Goal: Find contact information: Obtain details needed to contact an individual or organization

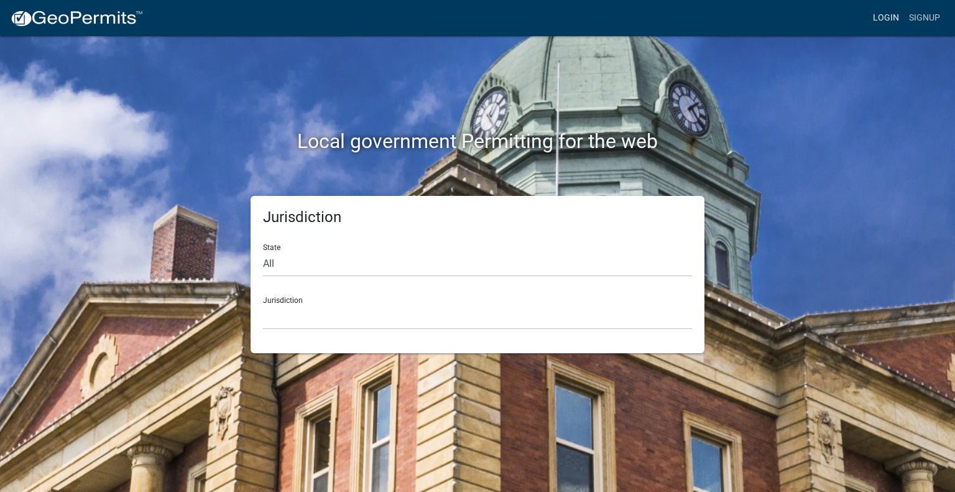
click at [882, 18] on link "Login" at bounding box center [886, 18] width 36 height 24
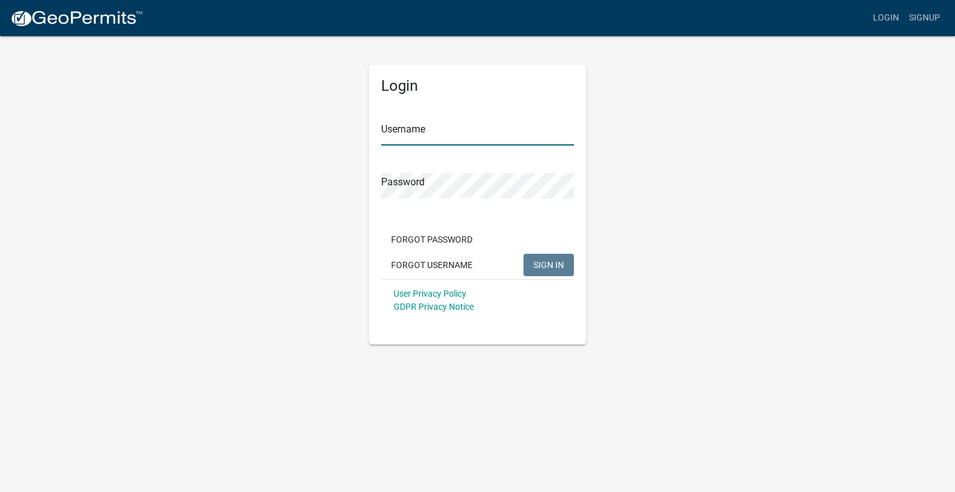
click at [453, 132] on input "Username" at bounding box center [477, 132] width 193 height 25
type input "[EMAIL_ADDRESS][DOMAIN_NAME]"
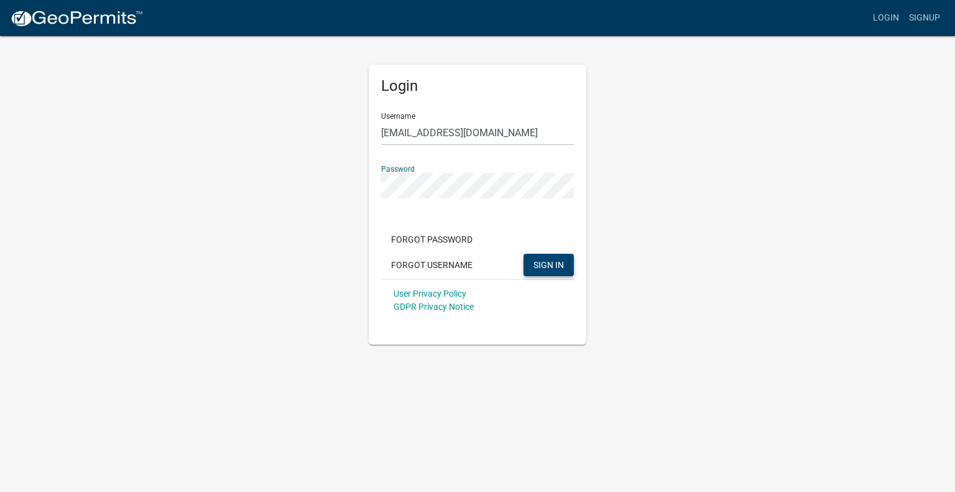
click at [533, 262] on span "SIGN IN" at bounding box center [548, 264] width 30 height 10
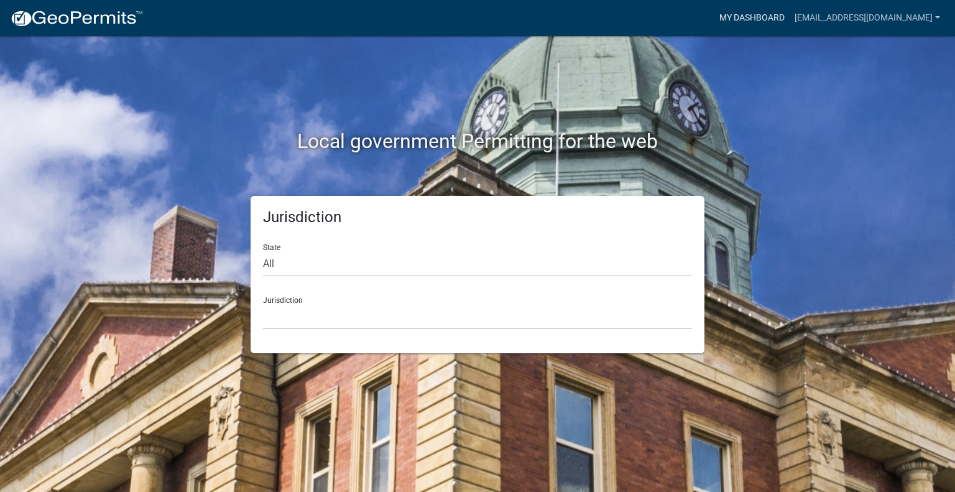
click at [747, 17] on link "My Dashboard" at bounding box center [751, 18] width 75 height 24
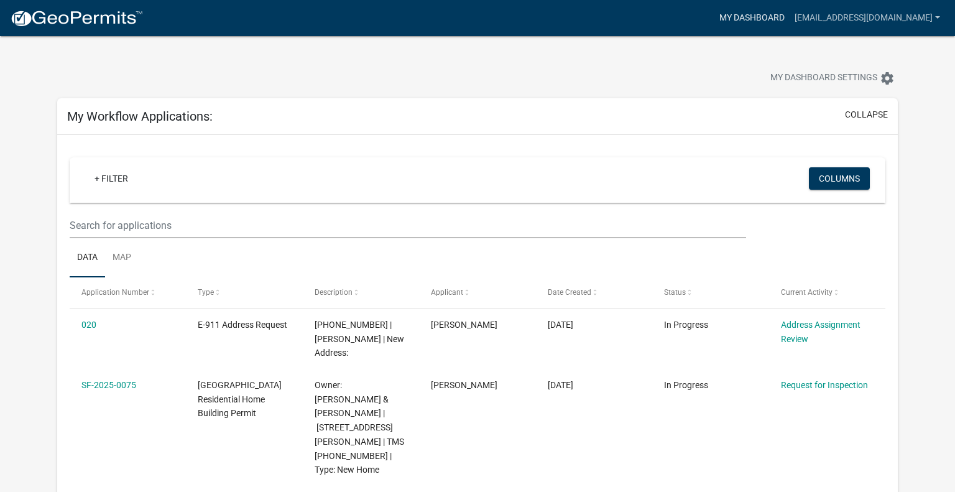
click at [747, 21] on link "My Dashboard" at bounding box center [751, 18] width 75 height 24
click at [731, 21] on link "My Dashboard" at bounding box center [751, 18] width 75 height 24
click at [918, 19] on link "[EMAIL_ADDRESS][DOMAIN_NAME]" at bounding box center [867, 18] width 155 height 24
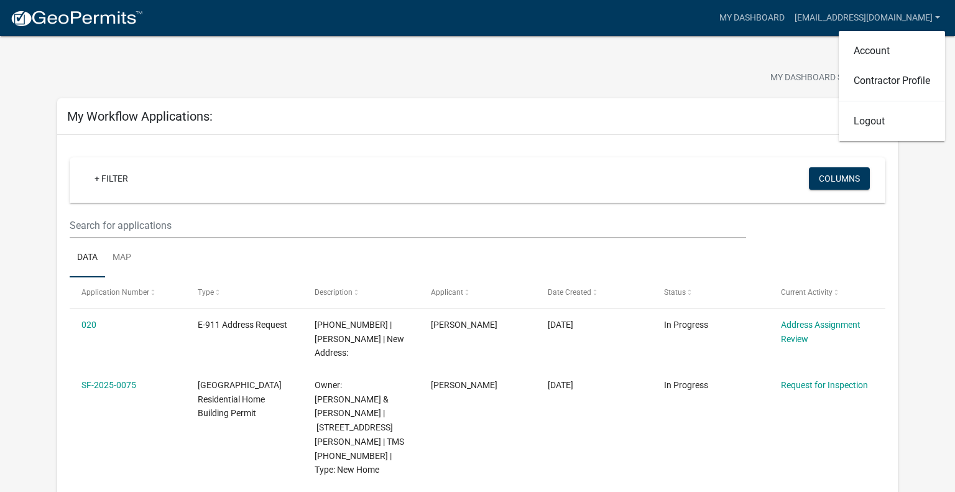
click at [753, 63] on div "My Dashboard Settings settings" at bounding box center [477, 64] width 859 height 57
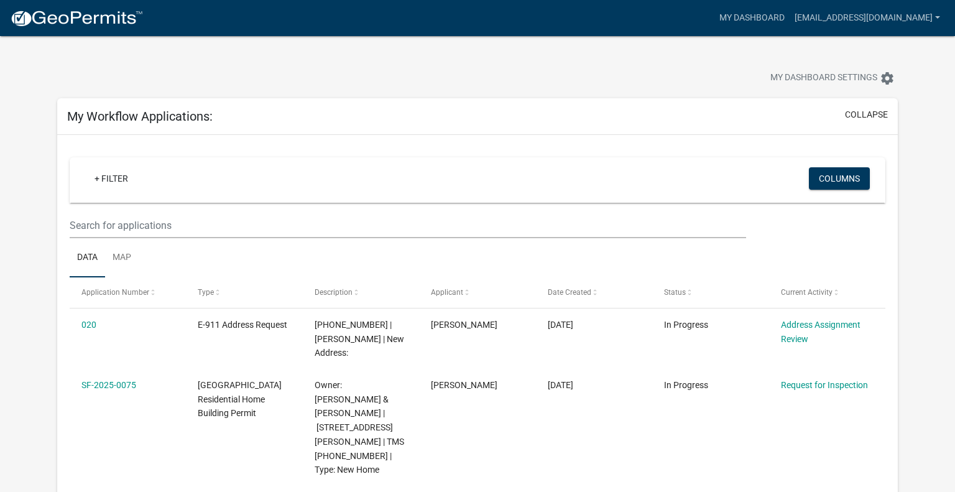
click at [127, 14] on img at bounding box center [76, 18] width 133 height 19
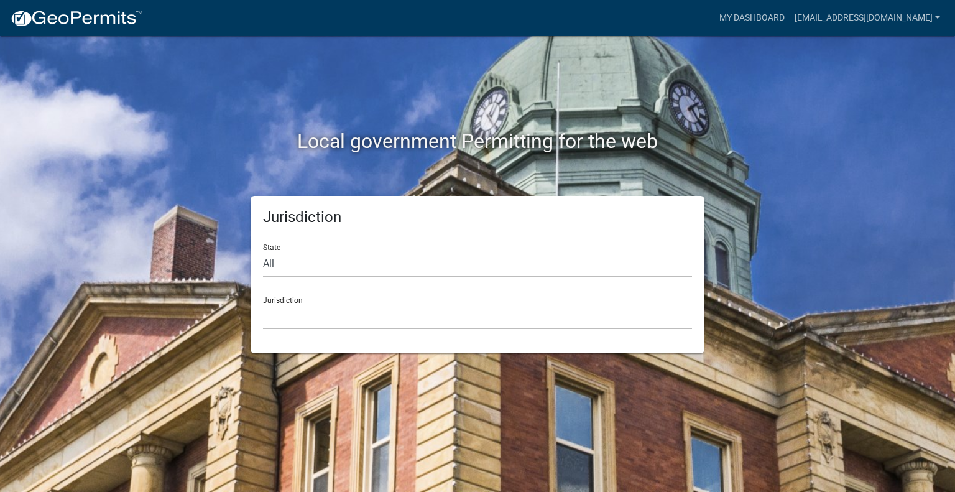
click at [339, 267] on select "All [US_STATE] [US_STATE] [US_STATE] [US_STATE] [US_STATE] [US_STATE] [US_STATE…" at bounding box center [477, 263] width 429 height 25
select select "[US_STATE]"
click at [263, 251] on select "All [US_STATE] [US_STATE] [US_STATE] [US_STATE] [US_STATE] [US_STATE] [US_STATE…" at bounding box center [477, 263] width 429 height 25
click at [313, 321] on select "[GEOGRAPHIC_DATA], [US_STATE] [GEOGRAPHIC_DATA], [US_STATE]" at bounding box center [477, 316] width 429 height 25
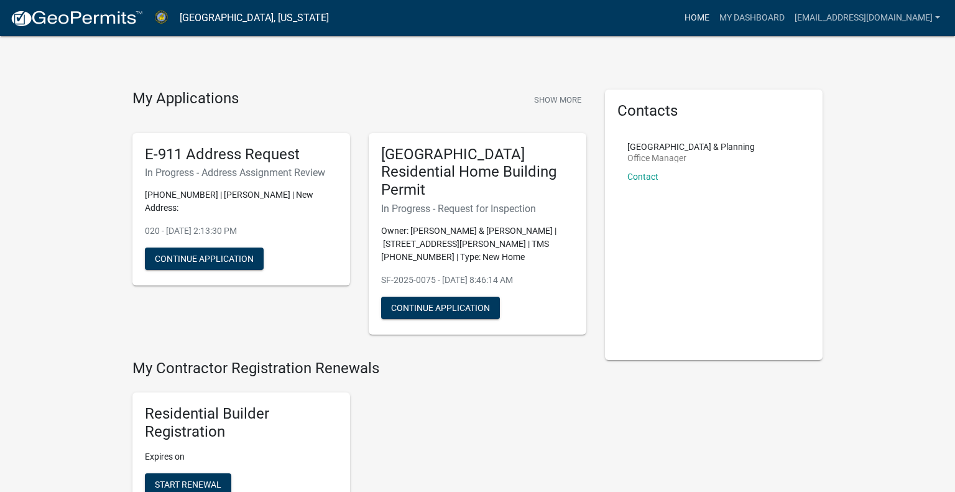
click at [680, 19] on link "Home" at bounding box center [697, 18] width 35 height 24
click at [680, 17] on link "Home" at bounding box center [697, 18] width 35 height 24
click at [688, 16] on link "Home" at bounding box center [697, 18] width 35 height 24
click at [729, 18] on link "My Dashboard" at bounding box center [751, 18] width 75 height 24
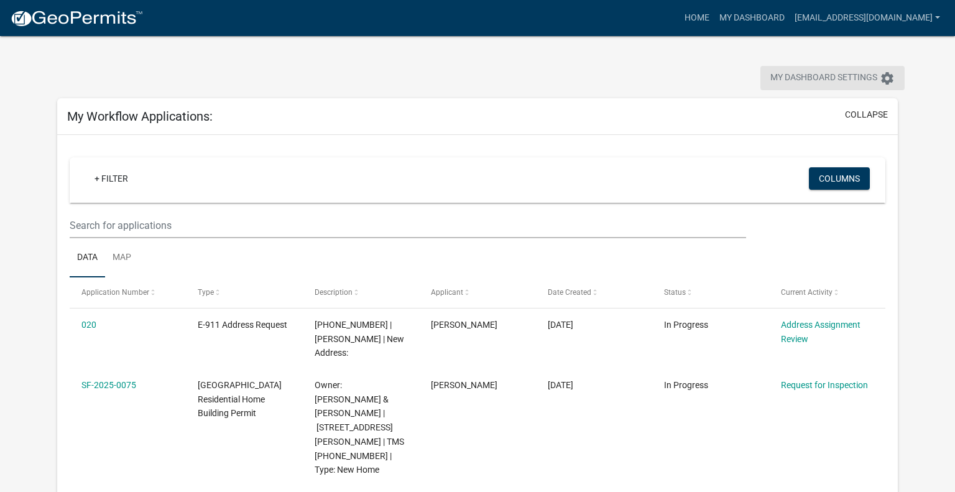
click at [880, 85] on icon "settings" at bounding box center [887, 78] width 15 height 15
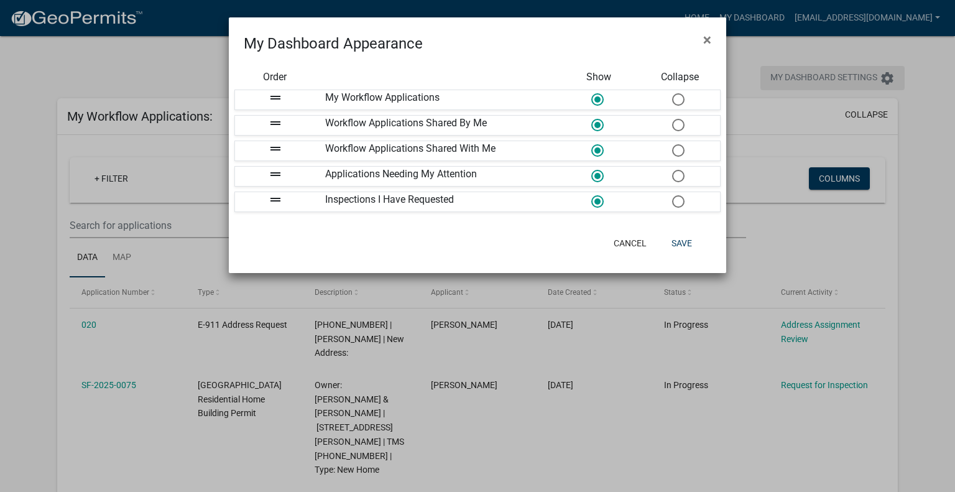
click at [880, 85] on ngb-modal-window "My Dashboard Appearance × Order Show Collapse drag_handle My Workflow Applicati…" at bounding box center [477, 246] width 955 height 492
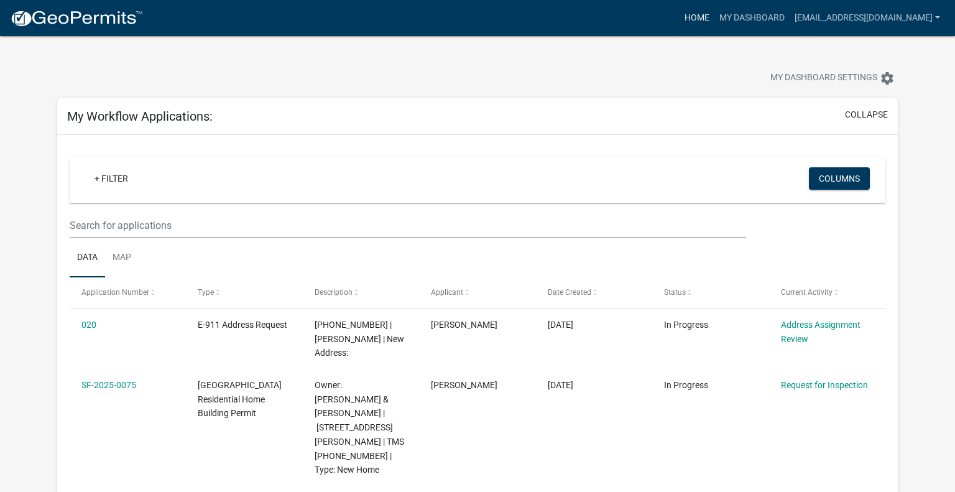
click at [680, 17] on link "Home" at bounding box center [697, 18] width 35 height 24
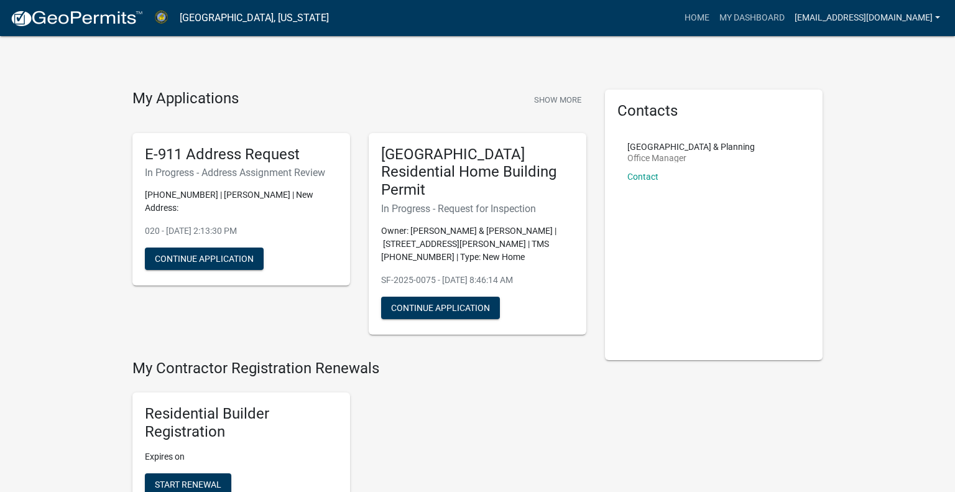
click at [825, 24] on link "[EMAIL_ADDRESS][DOMAIN_NAME]" at bounding box center [867, 18] width 155 height 24
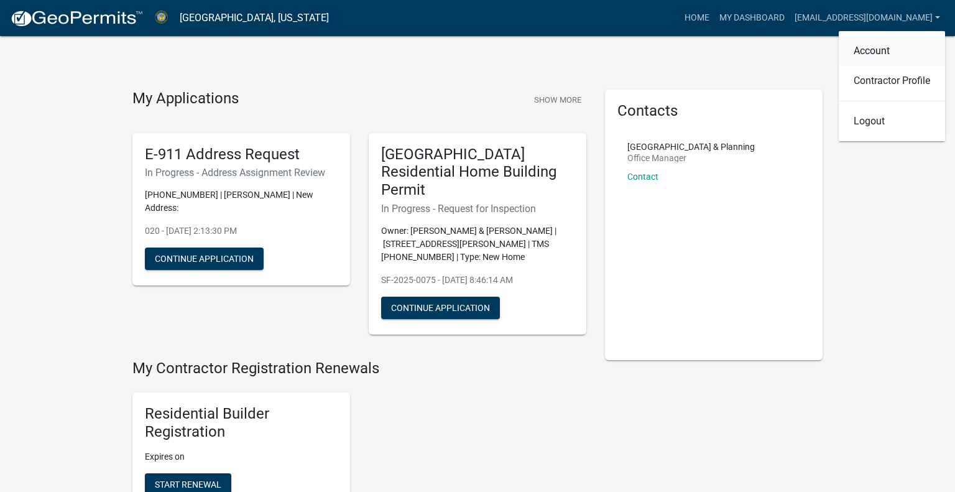
click at [854, 49] on link "Account" at bounding box center [892, 51] width 106 height 30
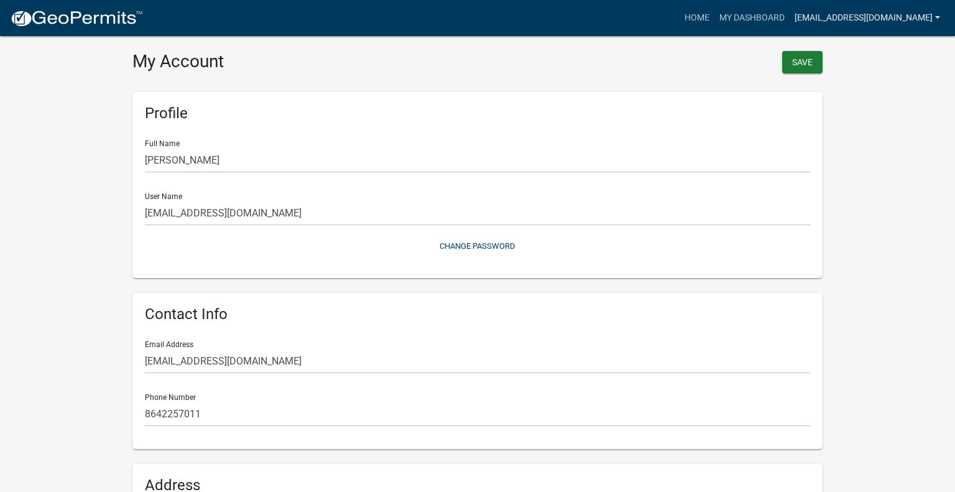
click at [827, 22] on link "[EMAIL_ADDRESS][DOMAIN_NAME]" at bounding box center [867, 18] width 155 height 24
click at [857, 80] on link "Contractor Profile" at bounding box center [892, 81] width 106 height 30
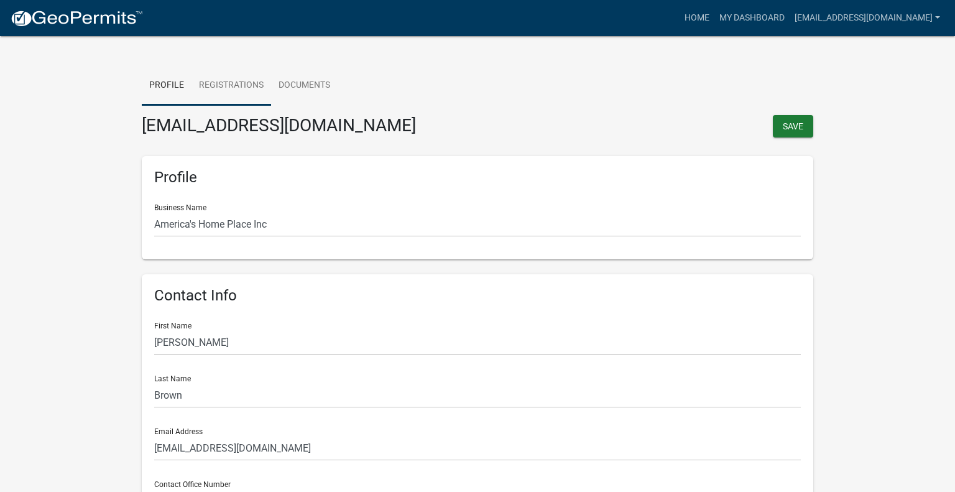
click at [218, 82] on link "Registrations" at bounding box center [232, 86] width 80 height 40
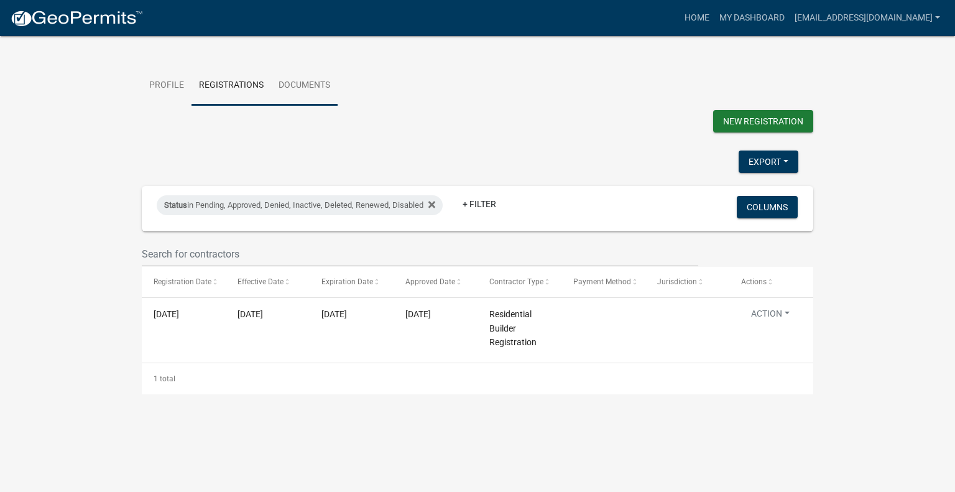
click at [320, 88] on link "Documents" at bounding box center [304, 86] width 67 height 40
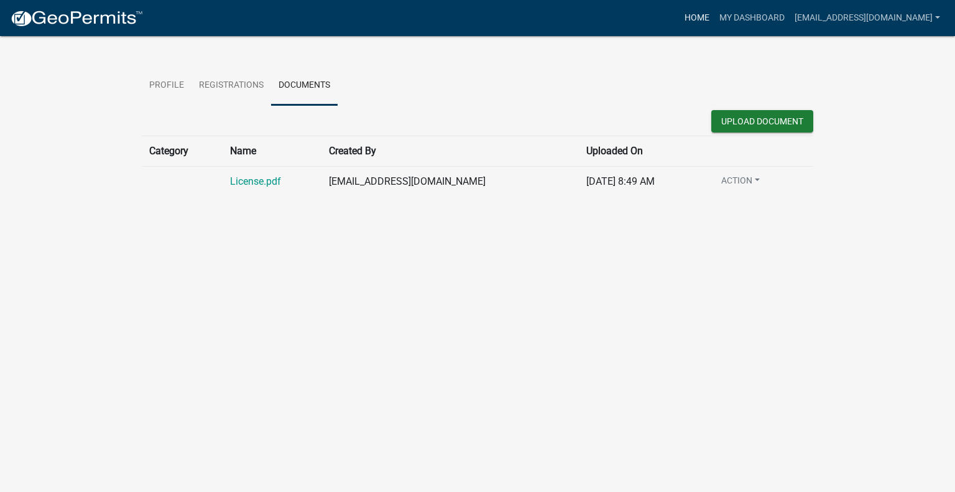
click at [680, 17] on link "Home" at bounding box center [697, 18] width 35 height 24
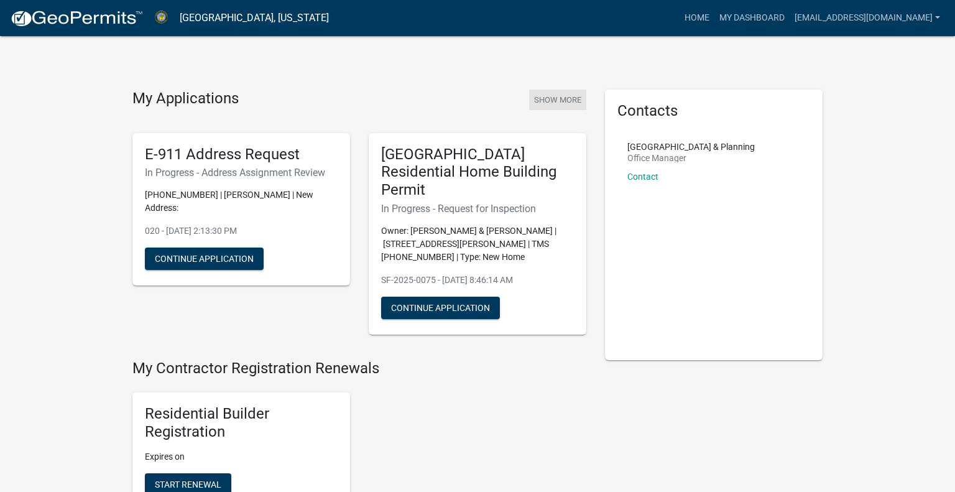
click at [557, 101] on button "Show More" at bounding box center [557, 100] width 57 height 21
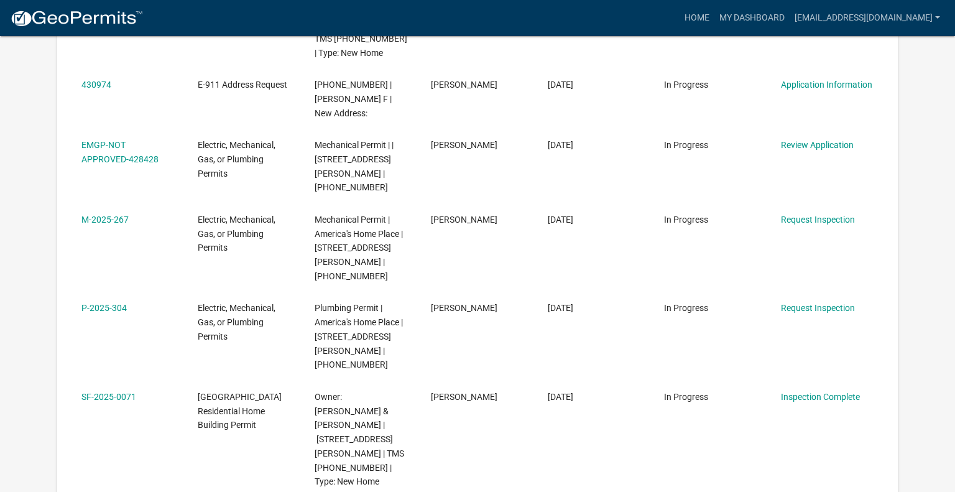
scroll to position [520, 0]
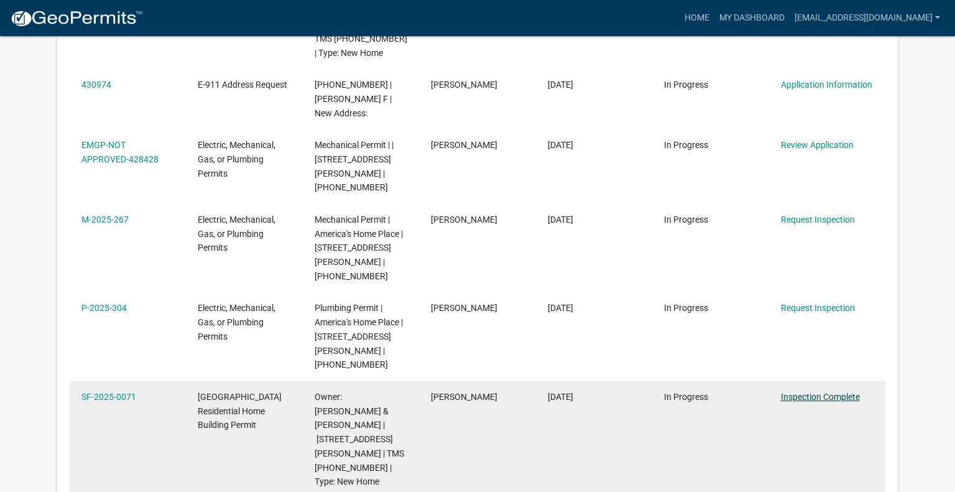
click at [799, 392] on link "Inspection Complete" at bounding box center [820, 397] width 79 height 10
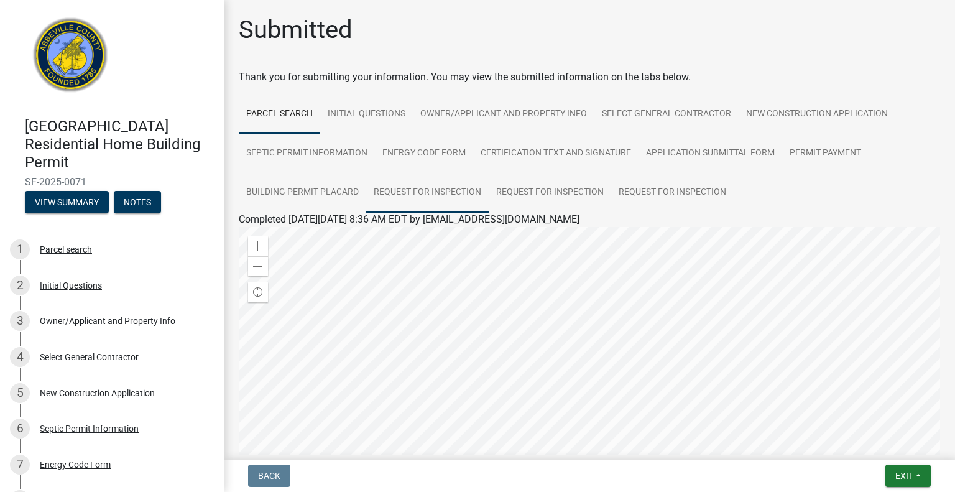
click at [417, 192] on link "Request for Inspection" at bounding box center [427, 193] width 122 height 40
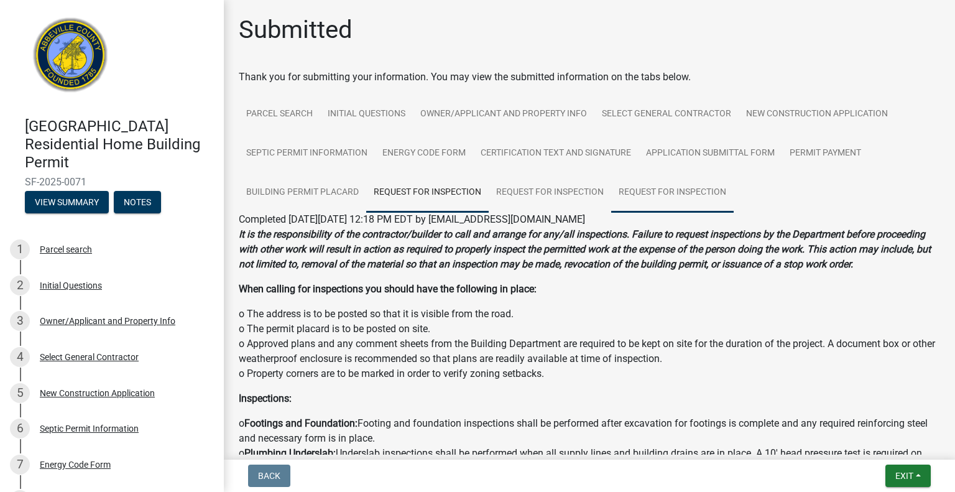
click at [646, 183] on link "Request for Inspection" at bounding box center [672, 193] width 122 height 40
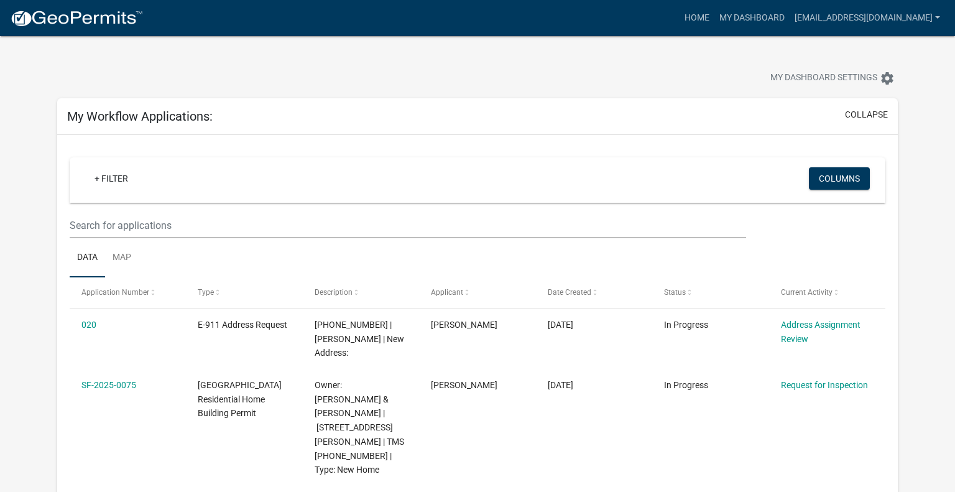
click at [127, 22] on img at bounding box center [76, 18] width 133 height 19
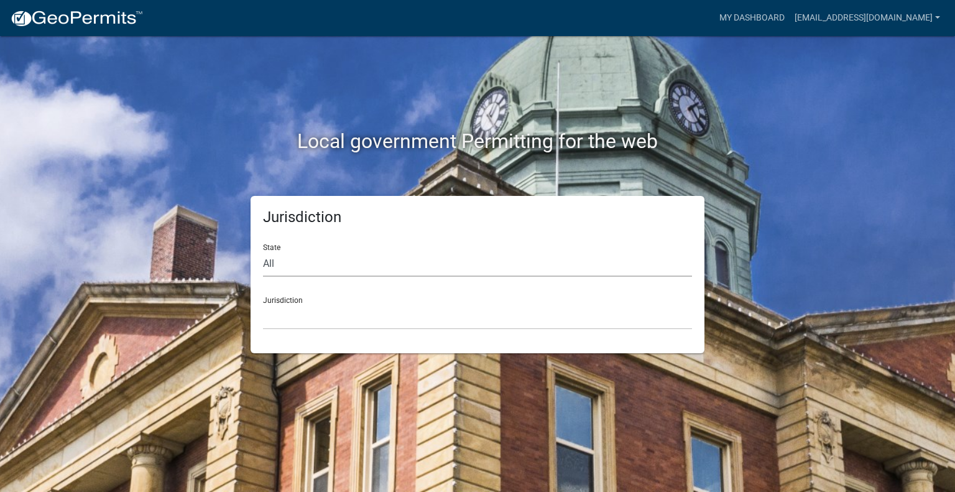
click at [300, 264] on select "All [US_STATE] [US_STATE] [US_STATE] [US_STATE] [US_STATE] [US_STATE] [US_STATE…" at bounding box center [477, 263] width 429 height 25
select select "[US_STATE]"
click at [263, 251] on select "All [US_STATE] [US_STATE] [US_STATE] [US_STATE] [US_STATE] [US_STATE] [US_STATE…" at bounding box center [477, 263] width 429 height 25
click at [348, 318] on select "[GEOGRAPHIC_DATA], [US_STATE] [GEOGRAPHIC_DATA], [US_STATE]" at bounding box center [477, 316] width 429 height 25
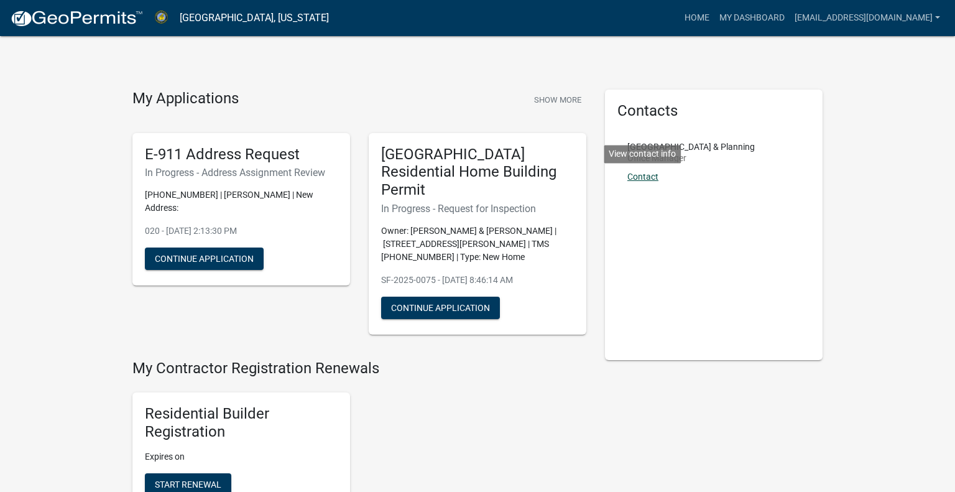
click at [634, 177] on link "Contact" at bounding box center [642, 177] width 31 height 10
